Goal: Navigation & Orientation: Find specific page/section

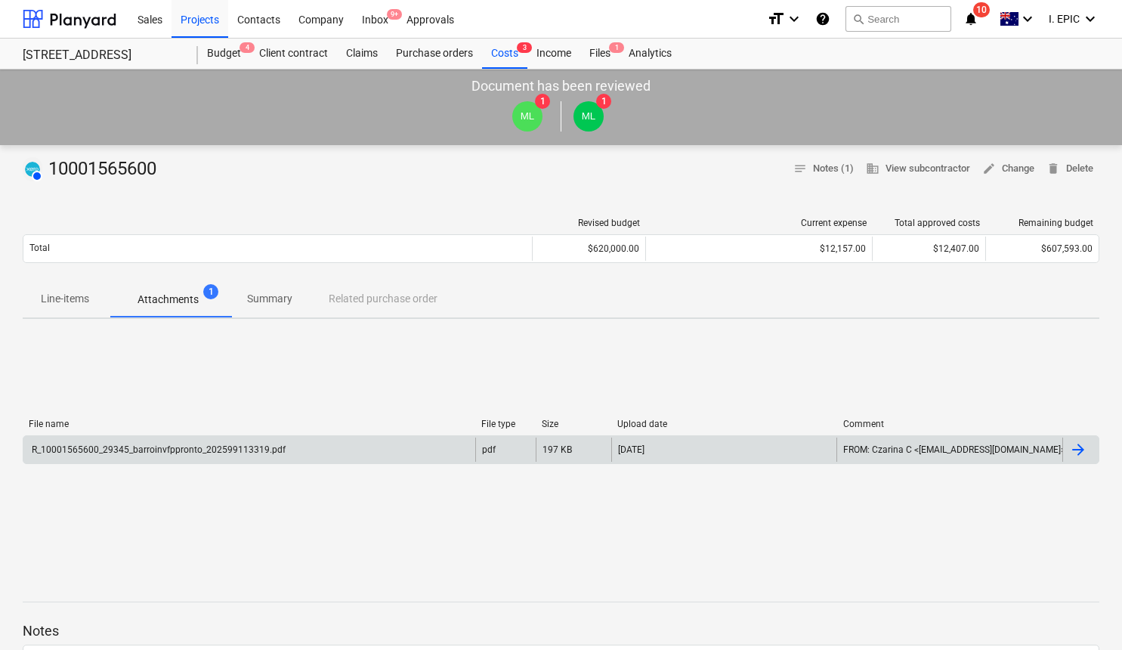
click at [176, 446] on div "R_10001565600_29345_barroinvfppronto_202599113319.pdf" at bounding box center [157, 449] width 256 height 11
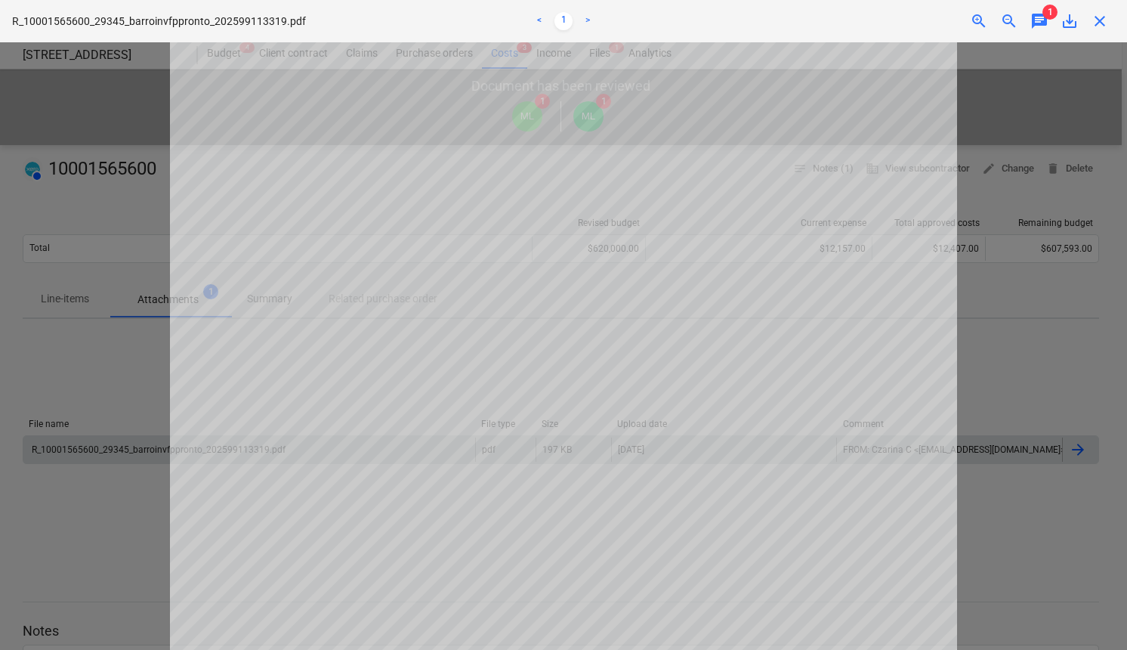
scroll to position [508, 0]
drag, startPoint x: 122, startPoint y: 372, endPoint x: 1, endPoint y: 401, distance: 125.0
click at [122, 372] on div at bounding box center [563, 345] width 1127 height 607
click at [66, 365] on div at bounding box center [563, 345] width 1127 height 607
click at [92, 206] on div at bounding box center [563, 345] width 1127 height 607
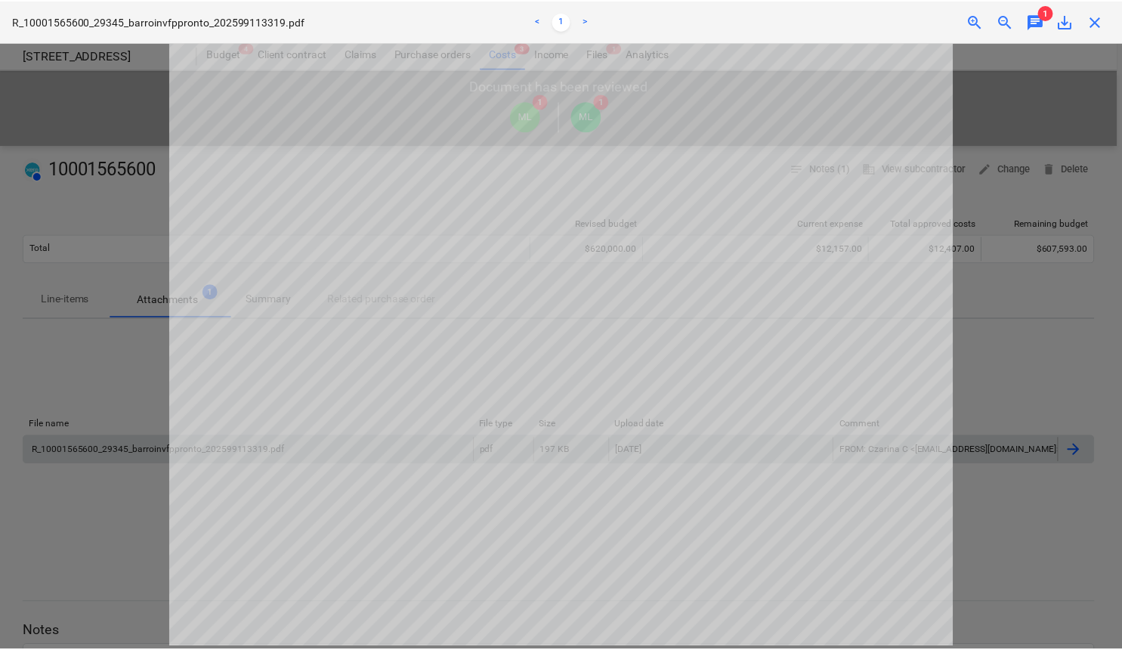
scroll to position [0, 0]
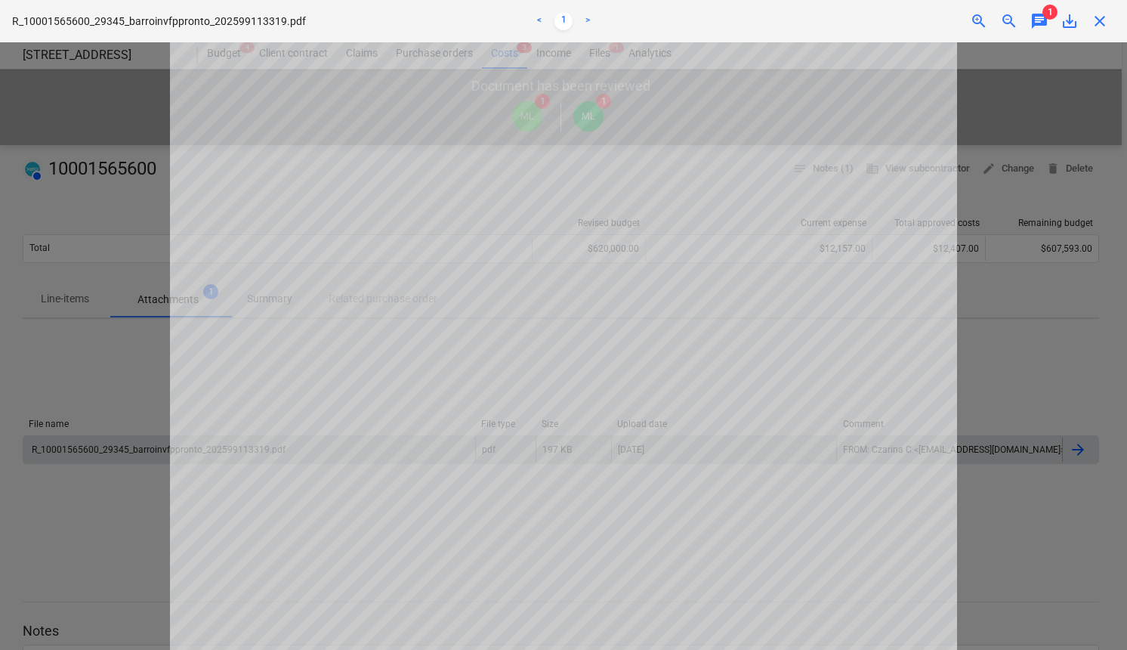
click at [1098, 17] on span "close" at bounding box center [1100, 21] width 18 height 18
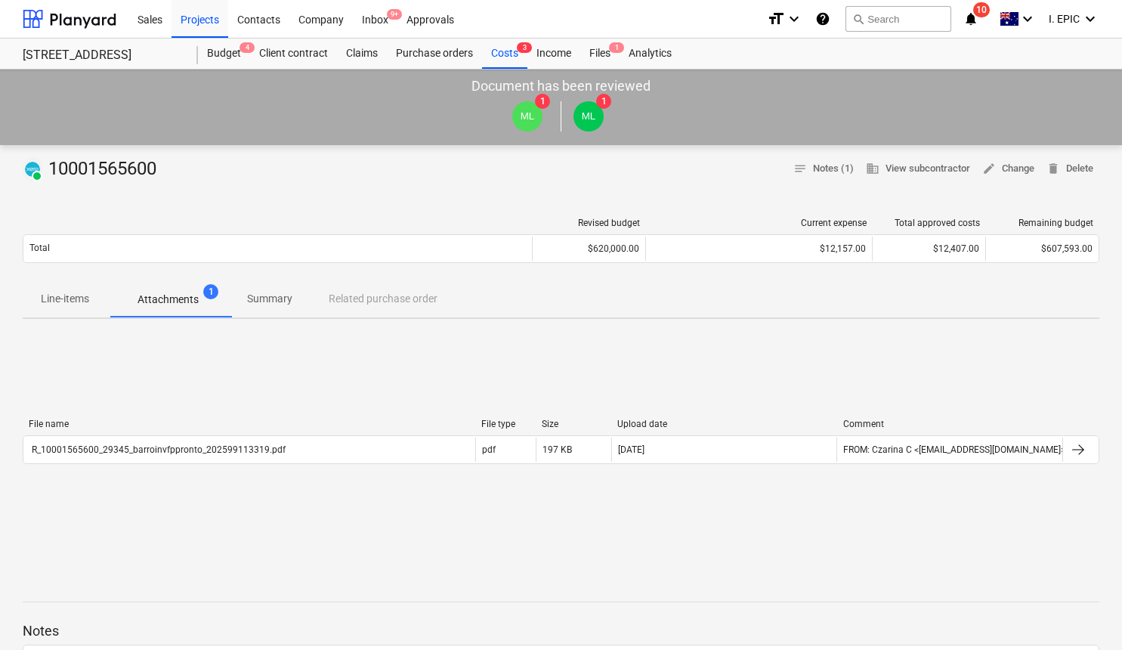
click at [229, 198] on div "PAID 10001565600 notes Notes (1) business View subcontractor edit Change delete…" at bounding box center [561, 559] width 1122 height 828
click at [229, 54] on div "Budget 4" at bounding box center [224, 54] width 52 height 30
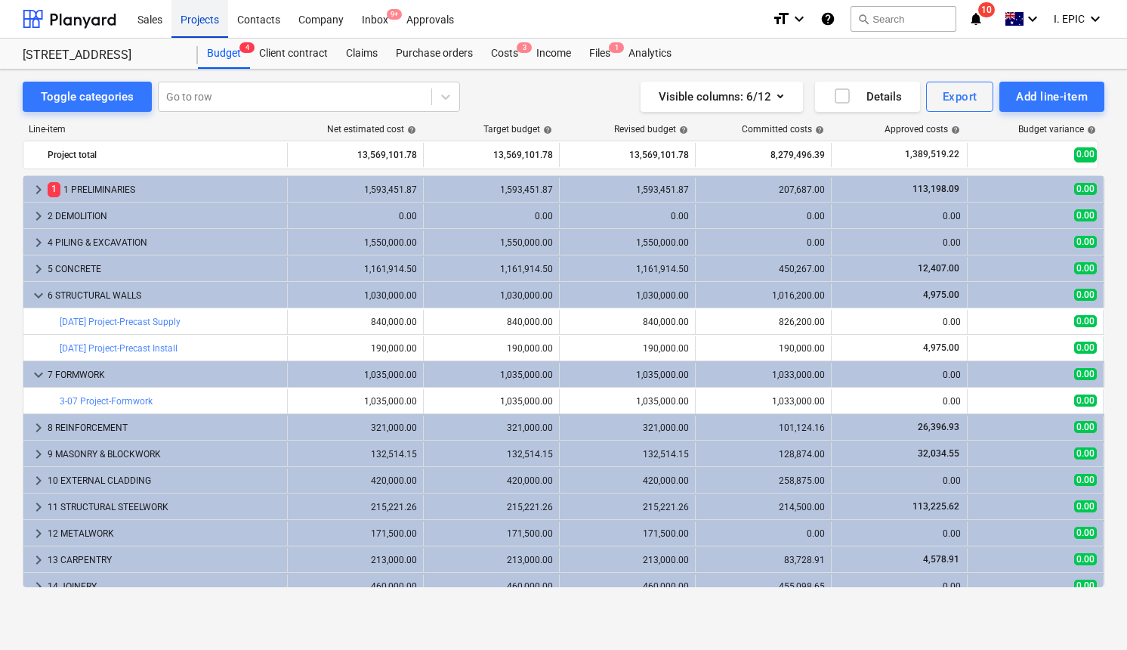
click at [187, 17] on div "Projects" at bounding box center [199, 18] width 57 height 39
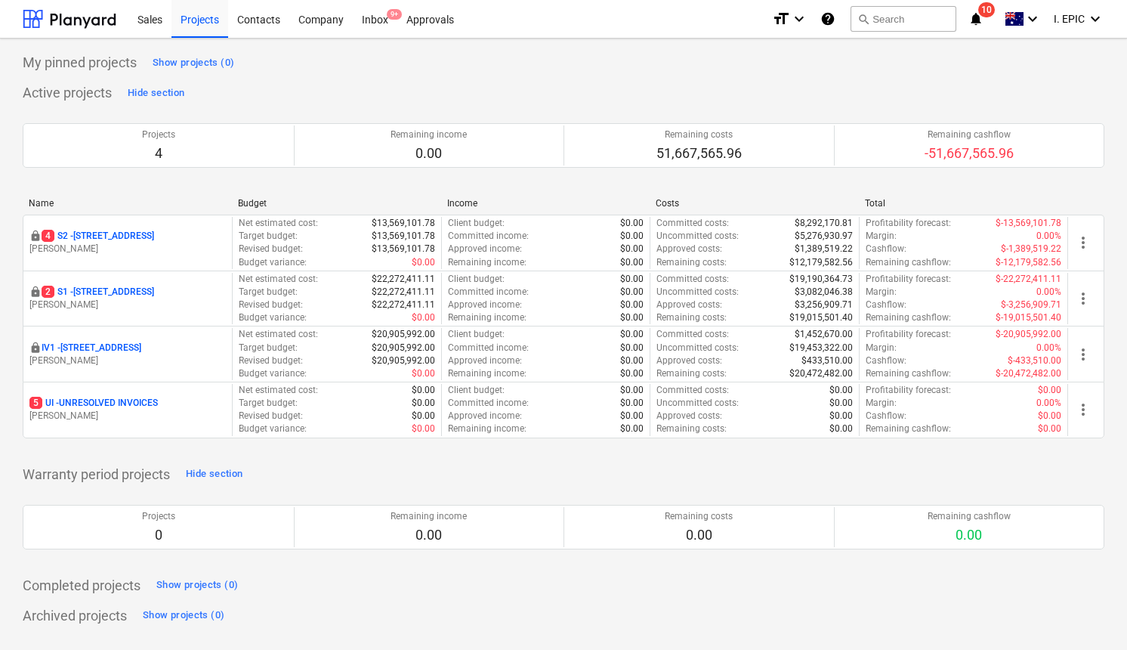
click at [974, 19] on icon "notifications" at bounding box center [975, 19] width 15 height 18
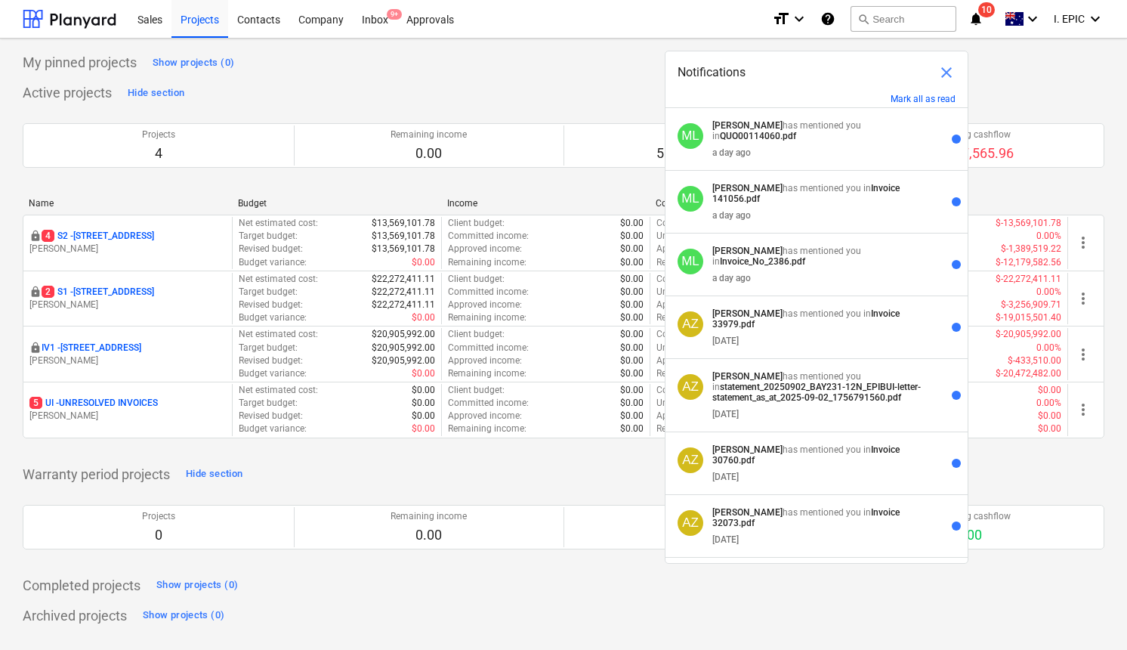
click at [1070, 73] on div "My pinned projects Show projects (0)" at bounding box center [564, 63] width 1082 height 24
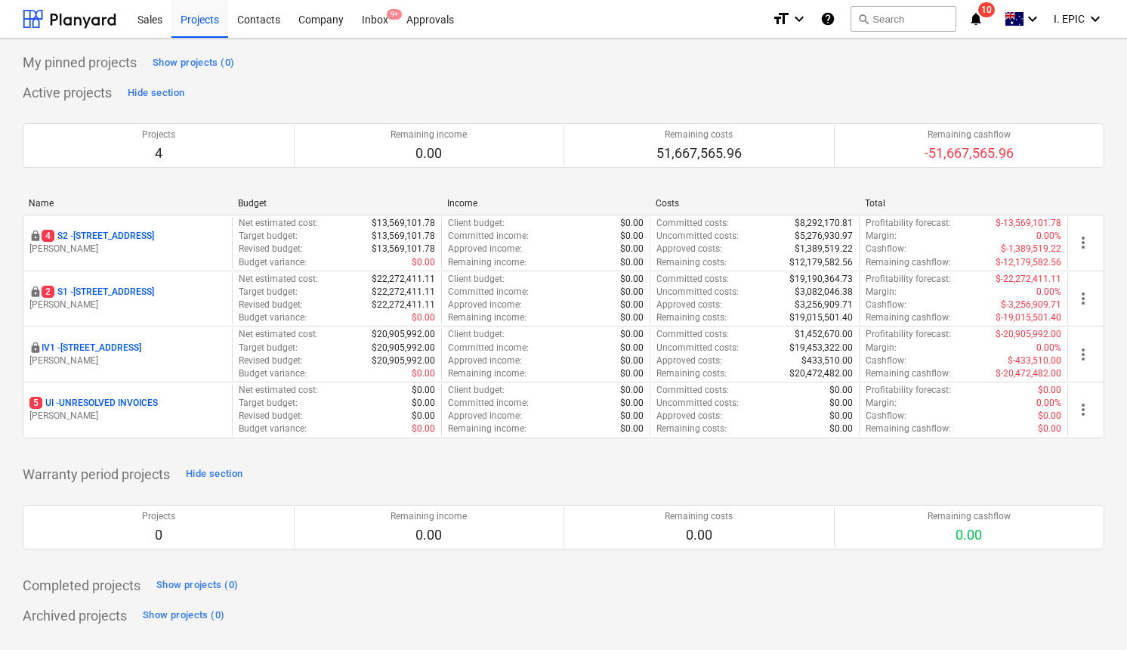
click at [218, 192] on div "Name Budget Income Costs Total locked 4 S2 - 76 Beach Rd, Sandringham M. Lebon …" at bounding box center [564, 321] width 1082 height 270
click at [436, 67] on div "My pinned projects Show projects (0)" at bounding box center [564, 63] width 1082 height 24
click at [380, 14] on div "Inbox 9+" at bounding box center [375, 18] width 45 height 39
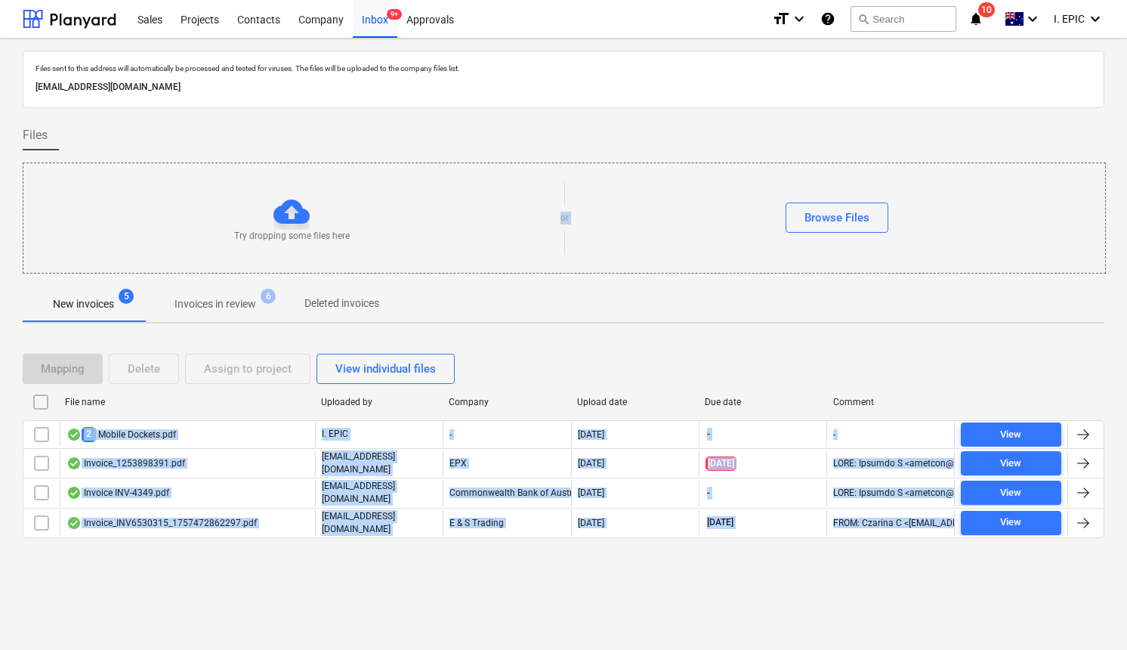
drag, startPoint x: 449, startPoint y: 586, endPoint x: 39, endPoint y: 249, distance: 530.2
click at [40, 249] on div "Files sent to this address will automatically be processed and tested for virus…" at bounding box center [563, 344] width 1127 height 611
drag, startPoint x: 421, startPoint y: 601, endPoint x: 459, endPoint y: 596, distance: 38.1
click at [421, 601] on div "Files sent to this address will automatically be processed and tested for virus…" at bounding box center [563, 344] width 1127 height 611
drag, startPoint x: 508, startPoint y: 576, endPoint x: 20, endPoint y: 128, distance: 661.9
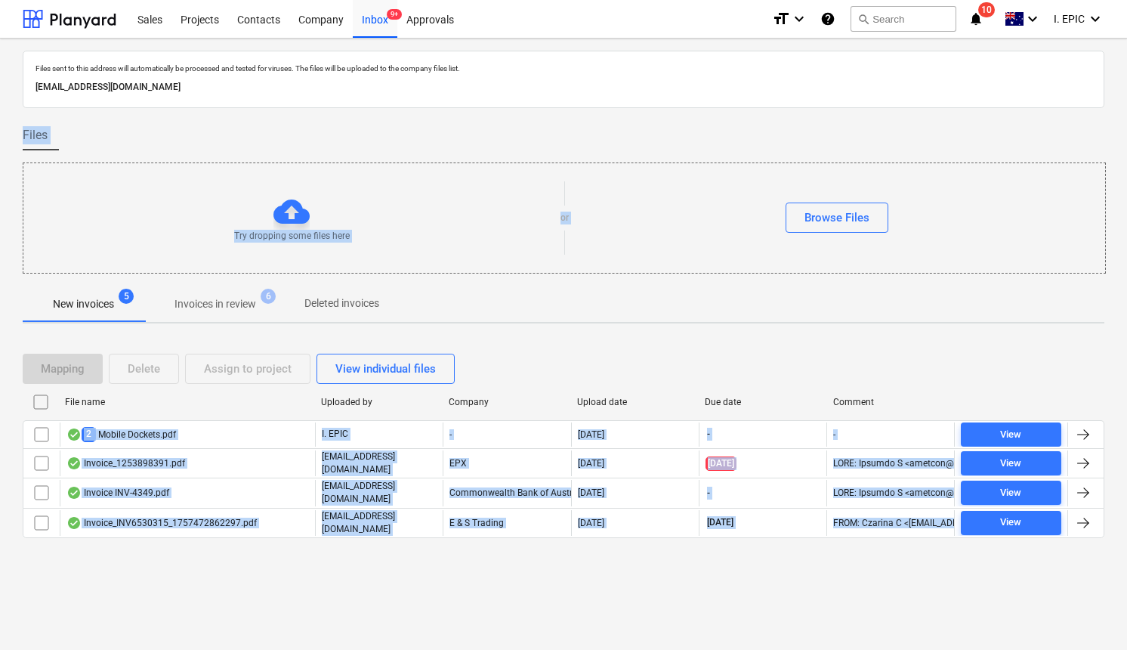
click at [21, 129] on div "Files sent to this address will automatically be processed and tested for virus…" at bounding box center [563, 344] width 1127 height 611
click at [15, 113] on div "Files sent to this address will automatically be processed and tested for virus…" at bounding box center [563, 344] width 1127 height 611
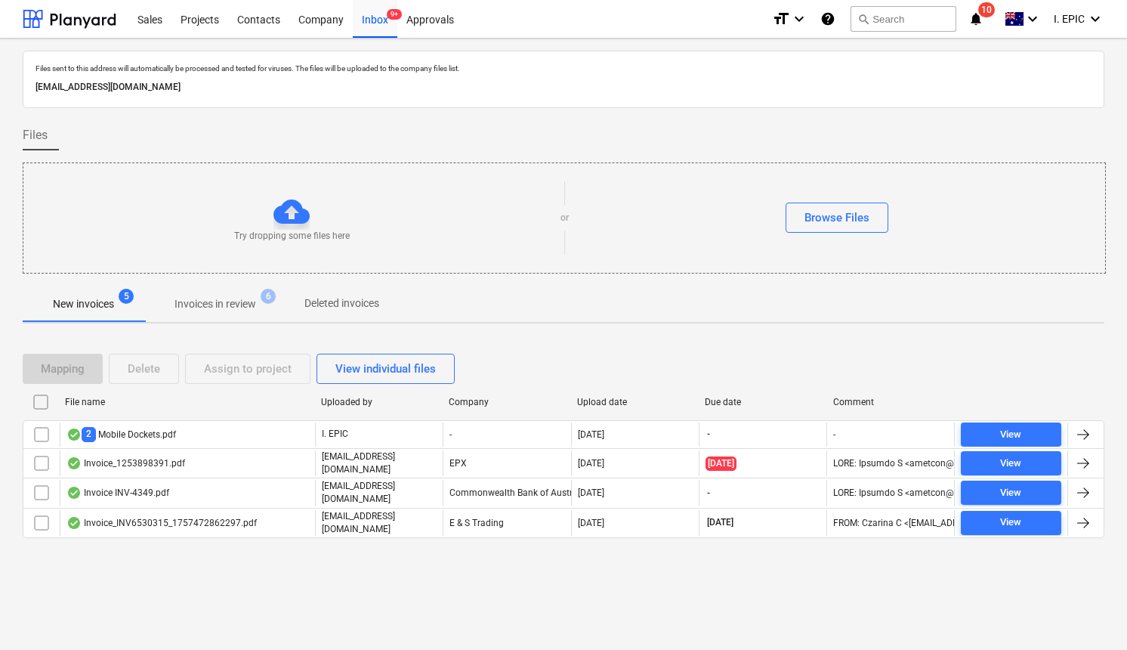
drag, startPoint x: 335, startPoint y: 579, endPoint x: 371, endPoint y: 570, distance: 36.6
click at [335, 579] on div "Files sent to this address will automatically be processed and tested for virus…" at bounding box center [563, 344] width 1127 height 611
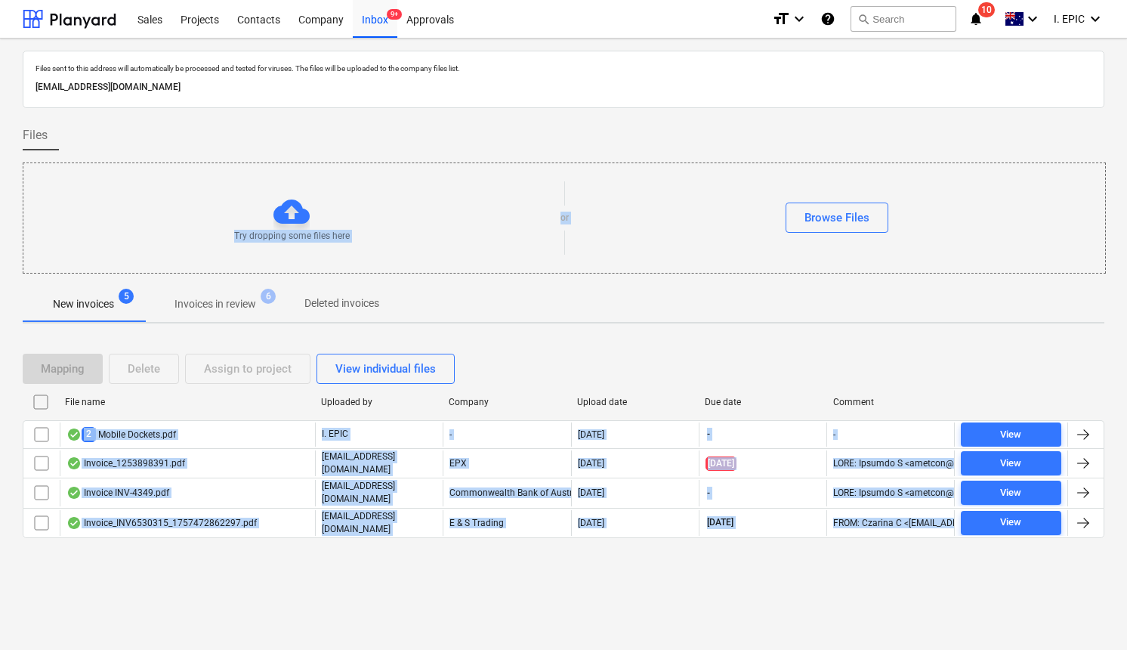
drag, startPoint x: 435, startPoint y: 572, endPoint x: 72, endPoint y: 202, distance: 518.7
click at [72, 202] on div "Files sent to this address will automatically be processed and tested for virus…" at bounding box center [563, 344] width 1127 height 611
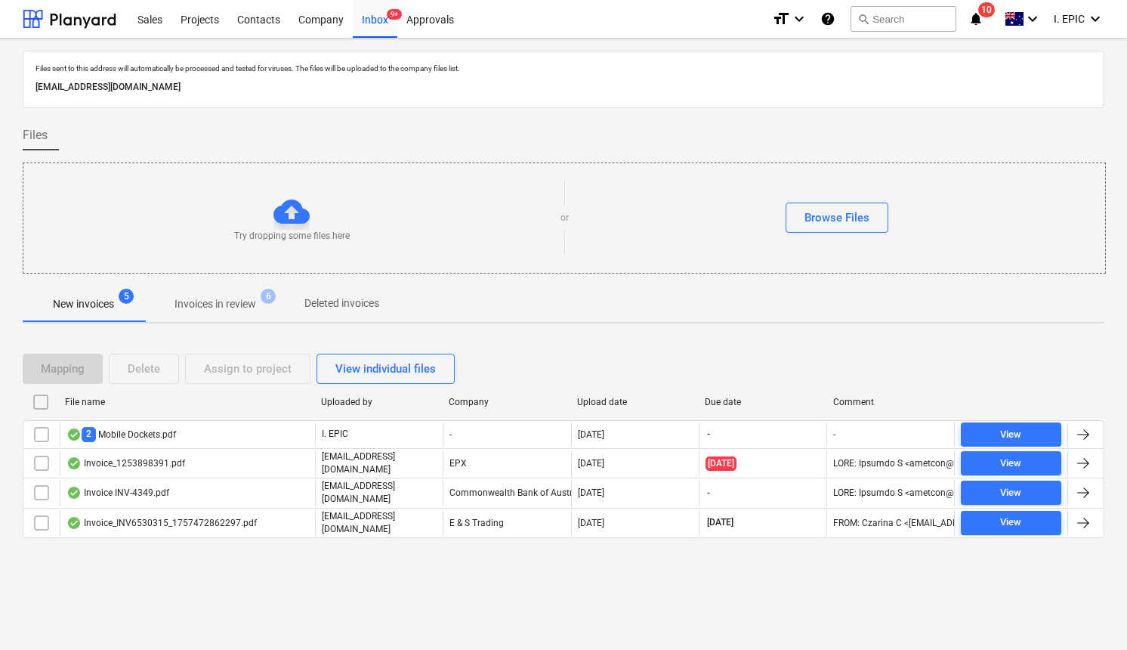
drag, startPoint x: 61, startPoint y: 122, endPoint x: 159, endPoint y: 116, distance: 98.4
click at [61, 122] on div "Files" at bounding box center [564, 135] width 1082 height 30
drag, startPoint x: 198, startPoint y: 13, endPoint x: 200, endPoint y: 21, distance: 8.6
click at [198, 12] on div "Projects" at bounding box center [199, 18] width 57 height 39
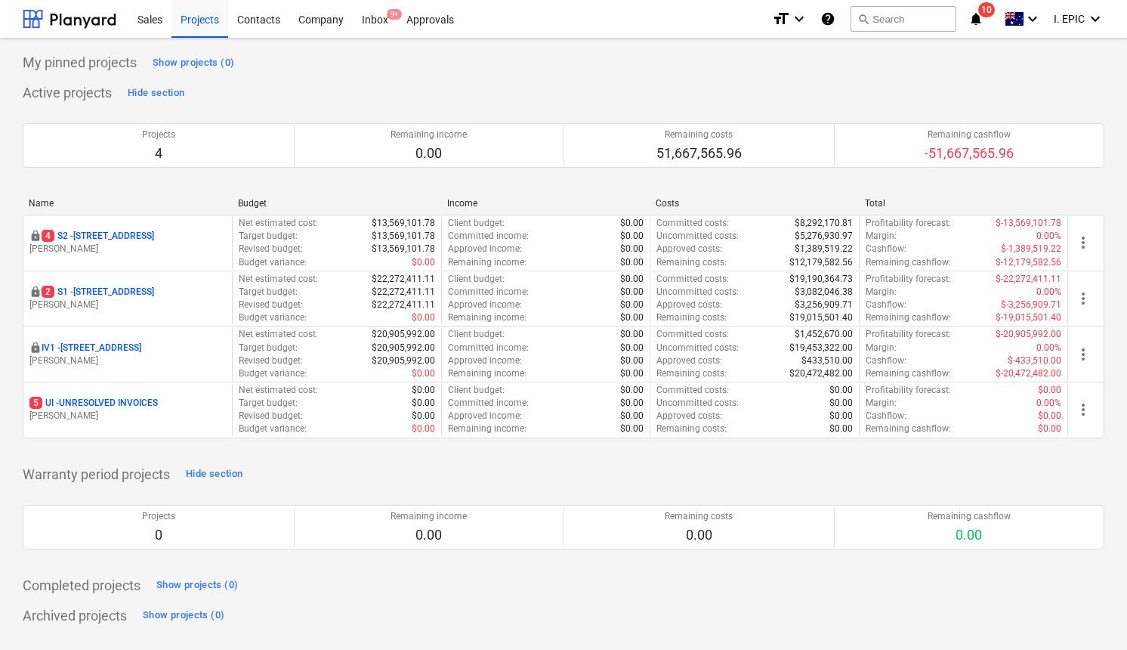
click at [337, 471] on div "Warranty period projects Hide section Projects 0 Remaining income 0.00 Remainin…" at bounding box center [564, 514] width 1082 height 105
click at [134, 403] on p "5 UI - UNRESOLVED INVOICES" at bounding box center [93, 403] width 128 height 13
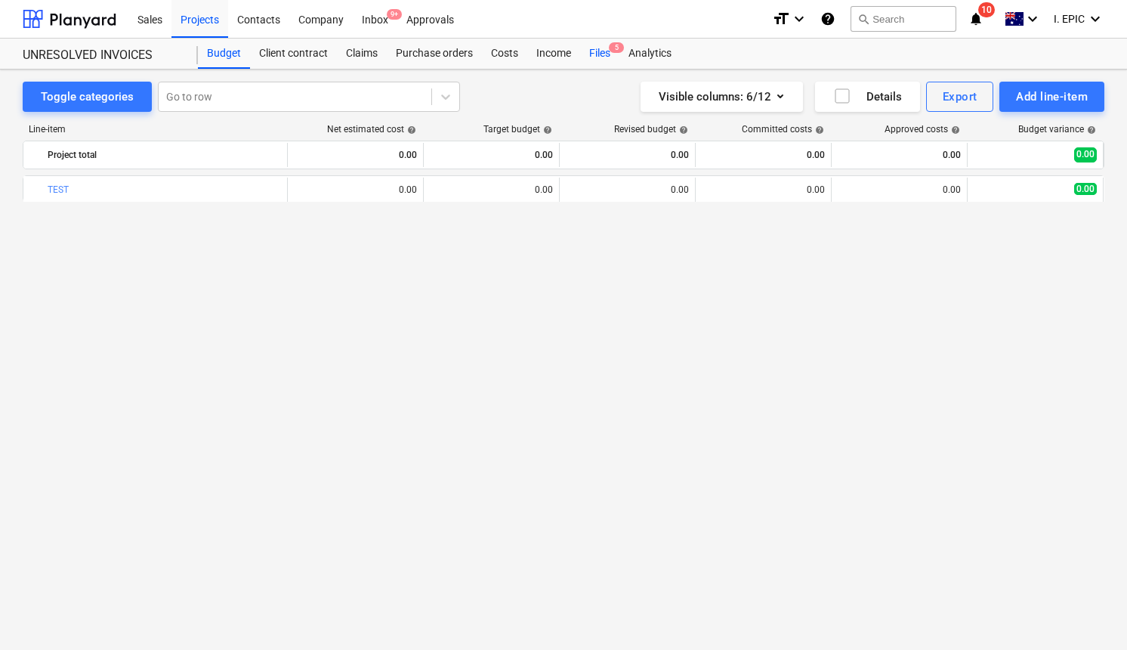
click at [588, 56] on div "Files 5" at bounding box center [599, 54] width 39 height 30
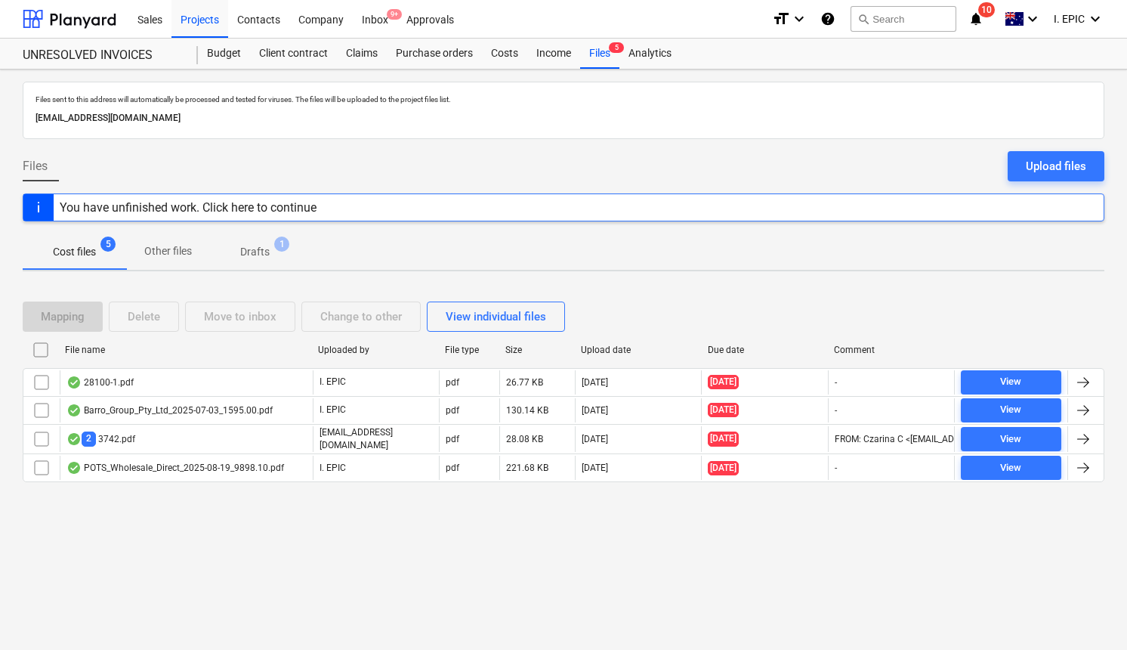
click at [366, 550] on div "Files sent to this address will automatically be processed and tested for virus…" at bounding box center [563, 359] width 1127 height 580
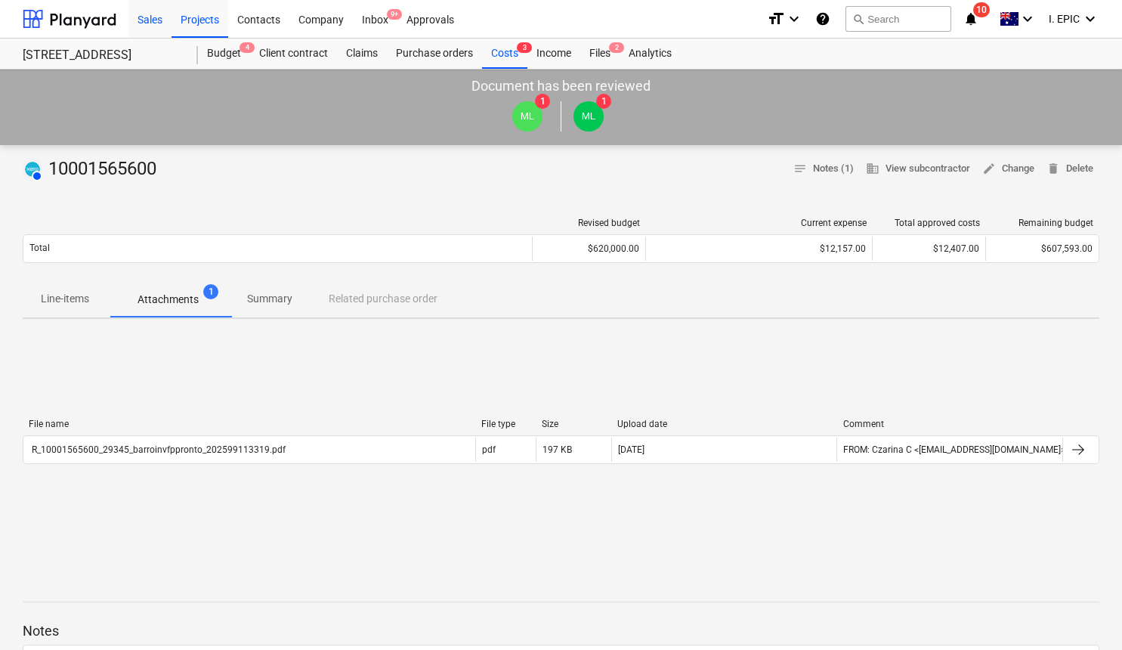
click at [147, 20] on div "Sales" at bounding box center [149, 18] width 43 height 39
